Goal: Task Accomplishment & Management: Manage account settings

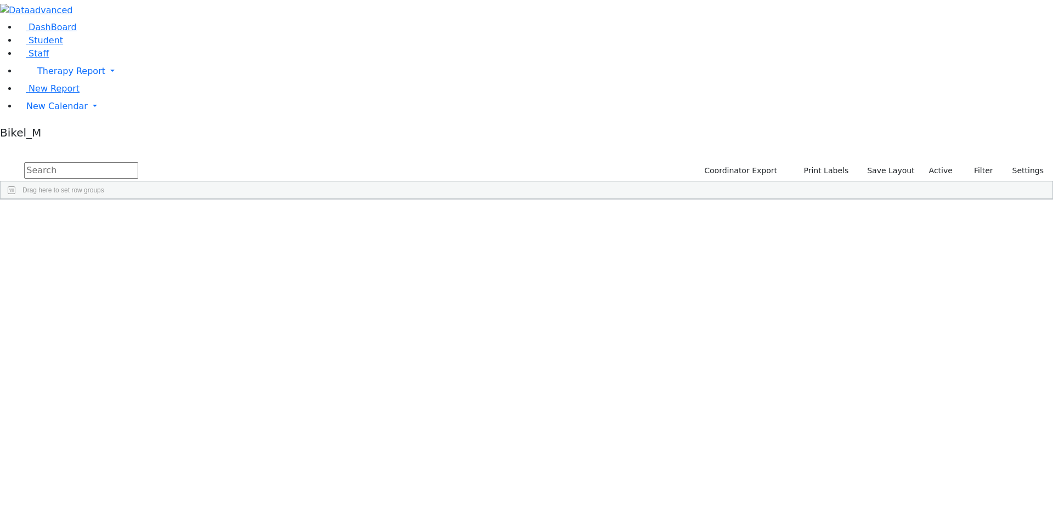
click at [138, 162] on input "text" at bounding box center [81, 170] width 114 height 16
type input "mend"
click at [140, 309] on div "[PERSON_NAME]" at bounding box center [105, 316] width 69 height 15
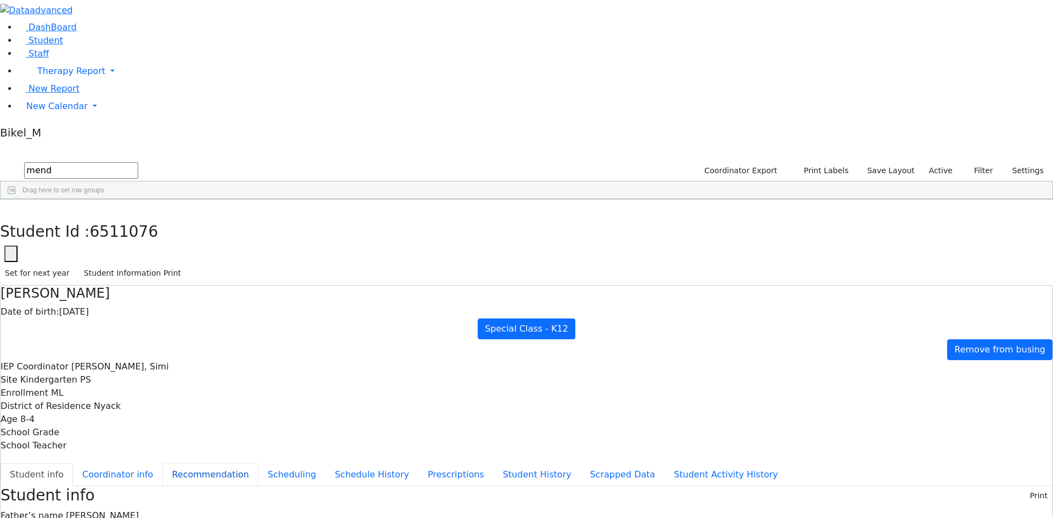
click at [258, 463] on button "Recommendation" at bounding box center [210, 474] width 96 height 23
checkbox input "true"
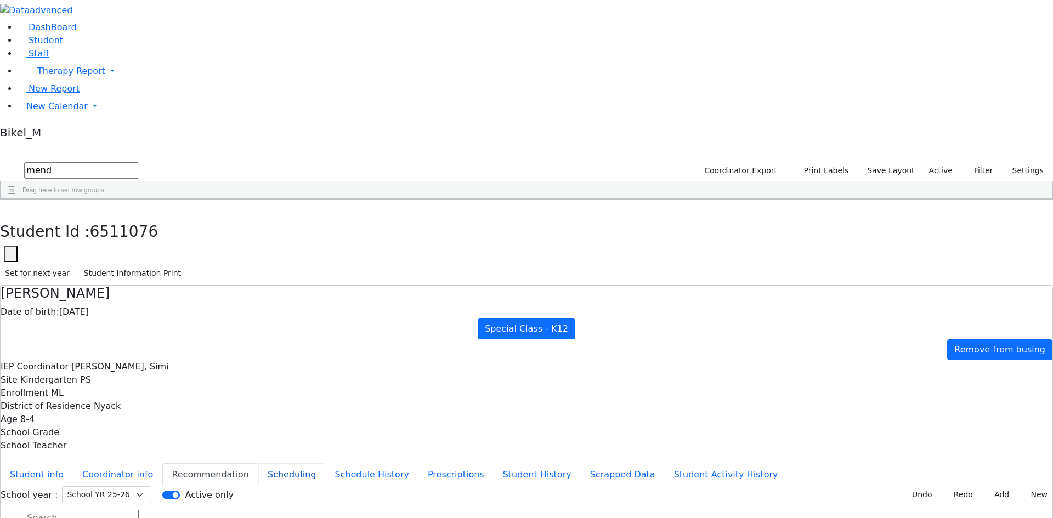
click at [258, 463] on button "Scheduling" at bounding box center [291, 474] width 67 height 23
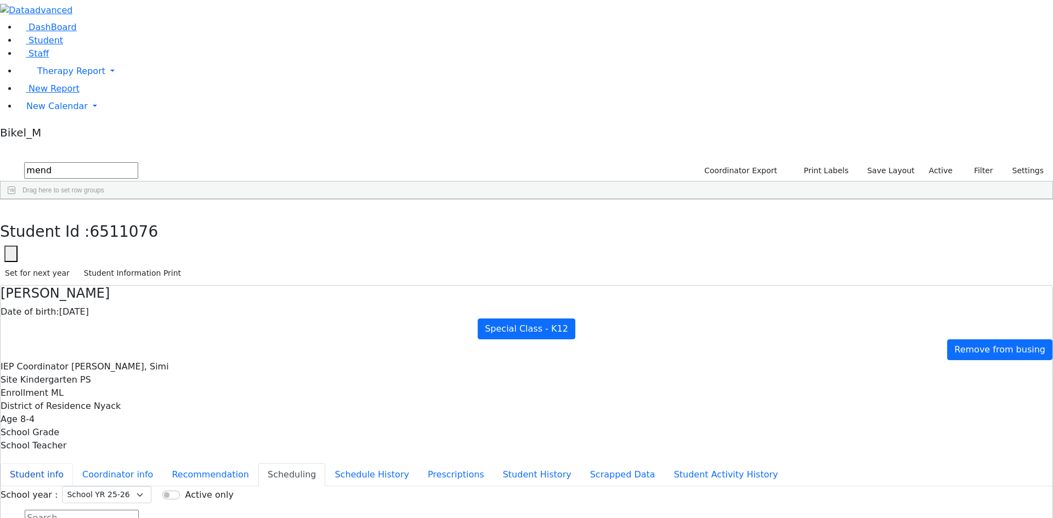
click at [73, 463] on button "Student info" at bounding box center [37, 474] width 72 height 23
click at [16, 200] on button "button" at bounding box center [8, 211] width 16 height 23
